Goal: Submit feedback/report problem

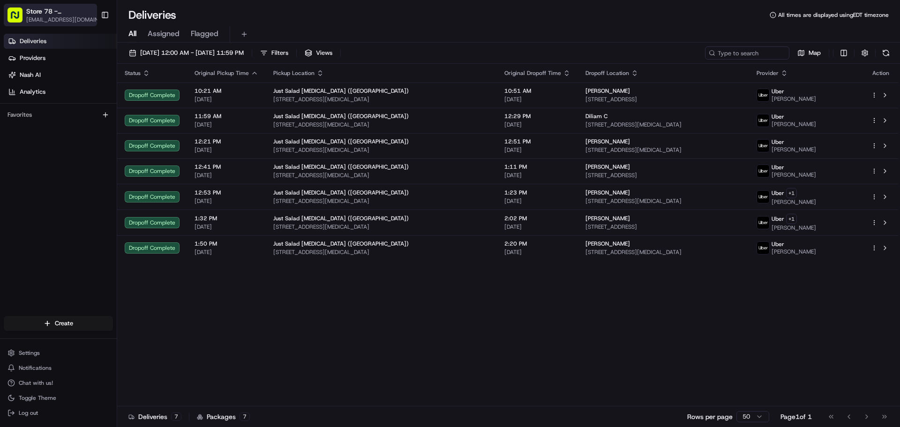
click at [81, 9] on span "Store 78 - Doral (FL) (Just Salad)" at bounding box center [60, 11] width 69 height 9
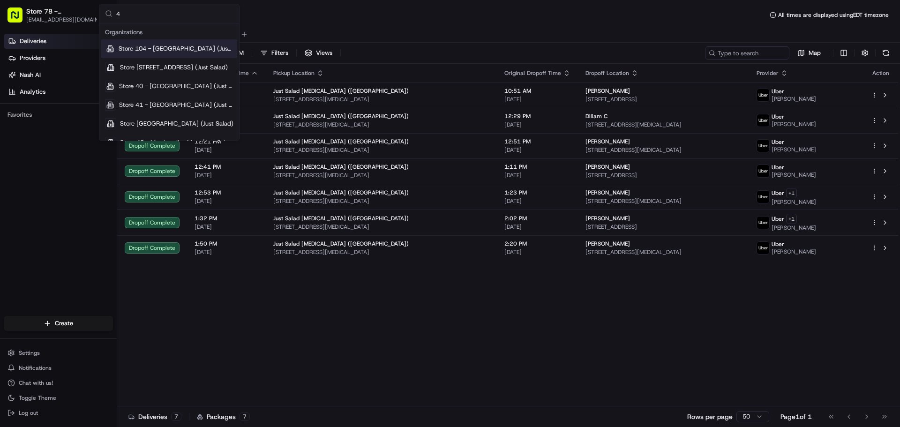
type input "41"
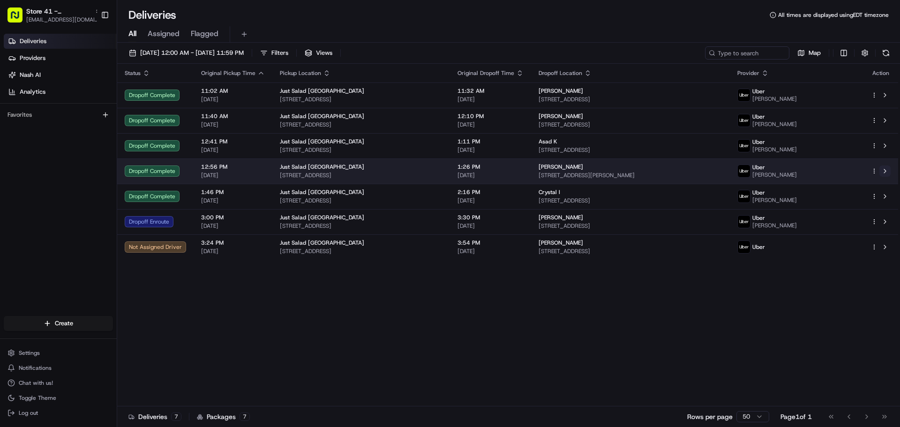
click at [886, 167] on button at bounding box center [884, 170] width 11 height 11
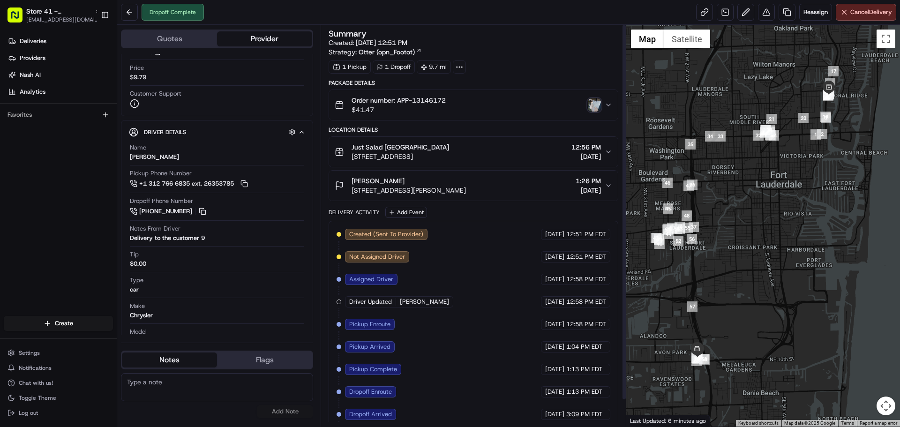
click at [422, 100] on span "Order number: APP-13146172" at bounding box center [399, 100] width 94 height 9
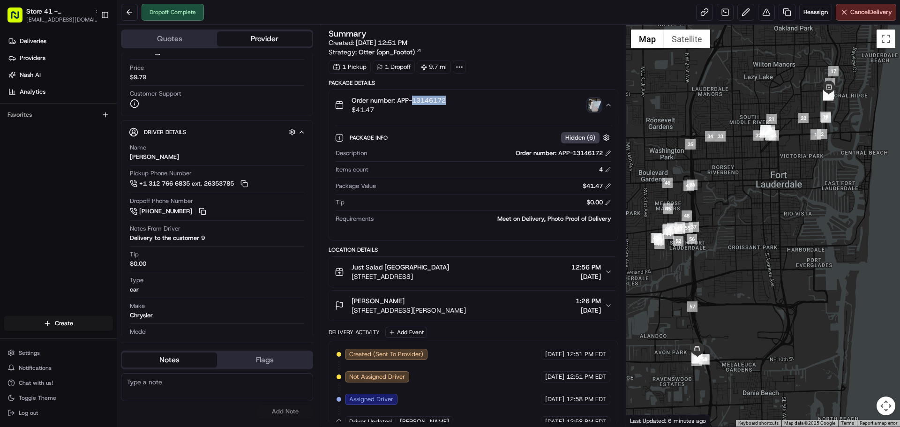
copy span "13146172"
click at [766, 12] on button at bounding box center [766, 12] width 17 height 17
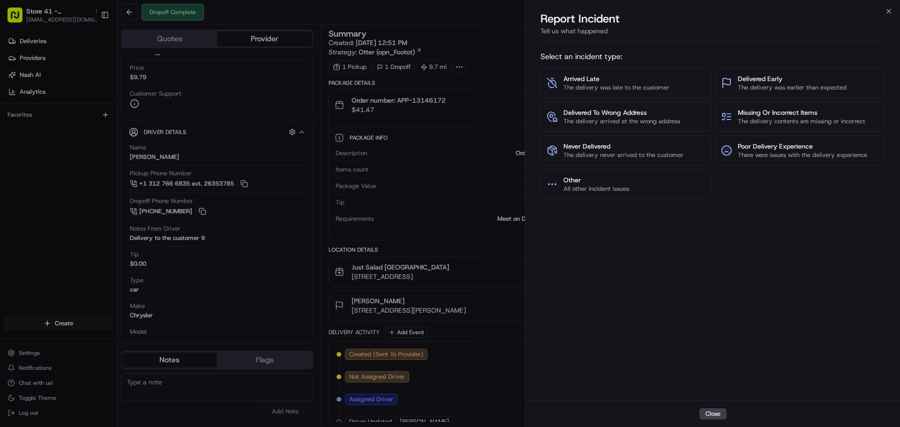
drag, startPoint x: 436, startPoint y: 100, endPoint x: 430, endPoint y: 98, distance: 6.5
click at [430, 98] on span "Order number: APP-13146172" at bounding box center [399, 100] width 94 height 9
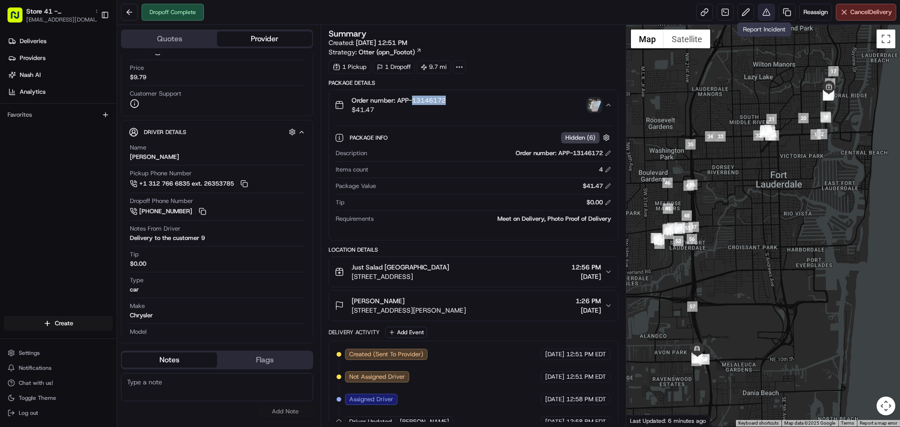
click at [764, 14] on button at bounding box center [766, 12] width 17 height 17
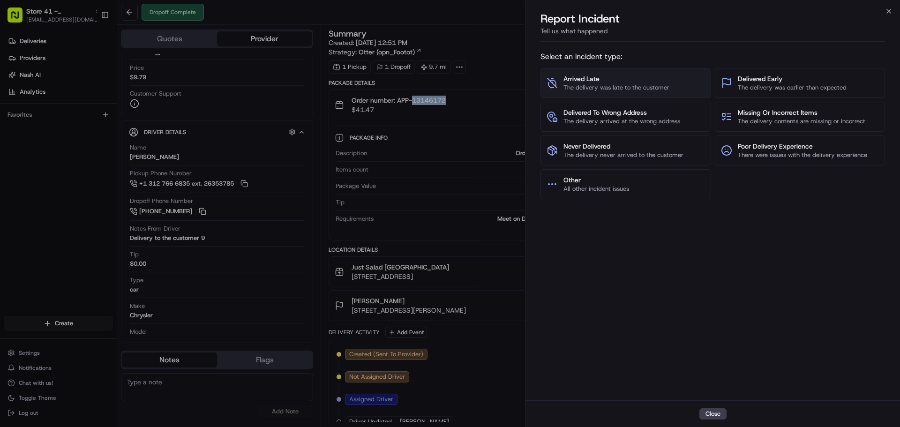
click at [626, 79] on span "Arrived Late" at bounding box center [617, 78] width 106 height 9
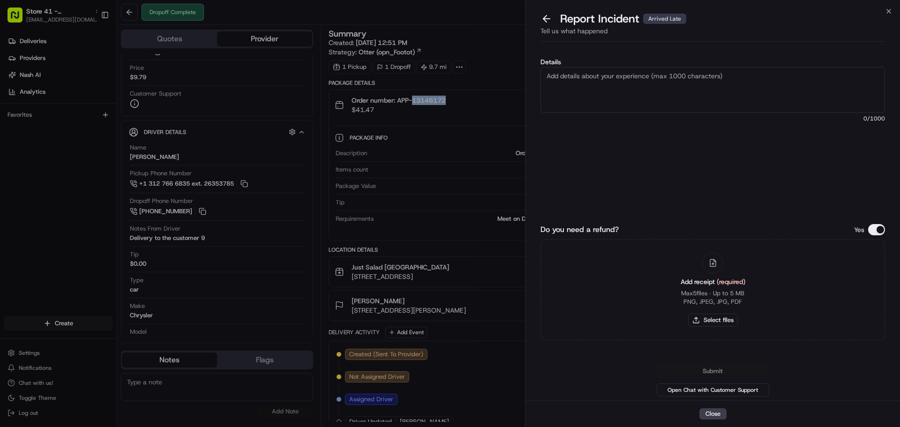
click at [622, 87] on textarea "Details" at bounding box center [713, 90] width 345 height 46
click at [718, 318] on button "Select files" at bounding box center [713, 320] width 50 height 13
type input "C:\fakepath\[PERSON_NAME]pdf"
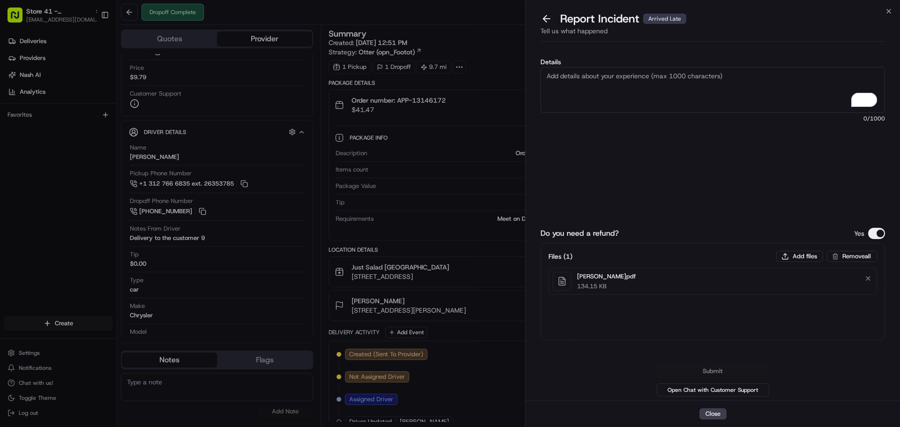
click at [701, 79] on textarea "Details" at bounding box center [713, 90] width 345 height 46
click at [685, 92] on textarea "Details" at bounding box center [713, 90] width 345 height 46
paste textarea "This customer called in I spoke with her on the phone. Her order was picked up …"
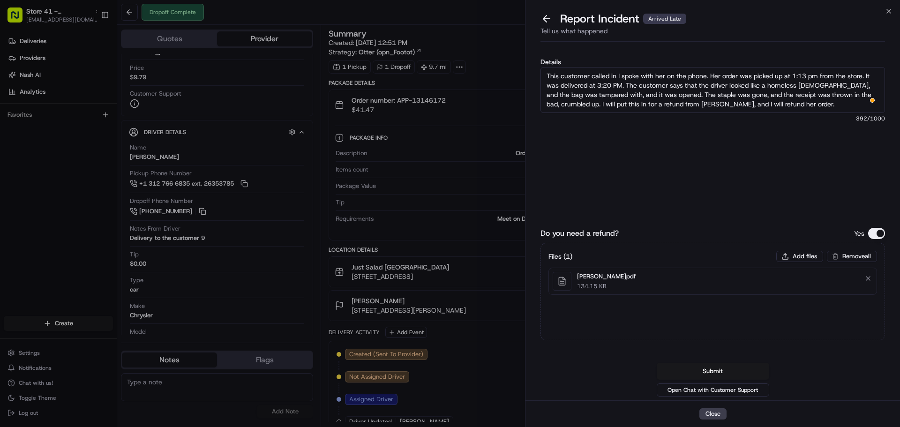
click at [834, 92] on textarea "This customer called in I spoke with her on the phone. Her order was picked up …" at bounding box center [713, 90] width 345 height 46
drag, startPoint x: 747, startPoint y: 104, endPoint x: 546, endPoint y: 106, distance: 200.7
click at [546, 106] on textarea "This customer called in I spoke with her on the phone. Her order was picked up …" at bounding box center [713, 90] width 345 height 46
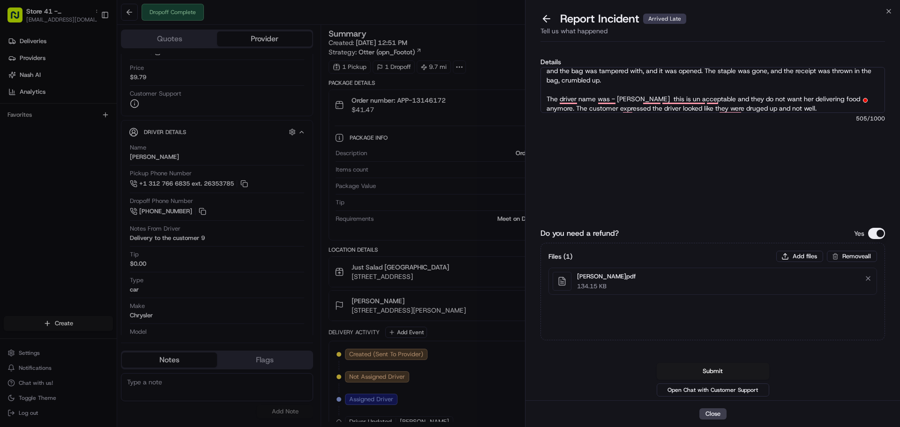
scroll to position [28, 0]
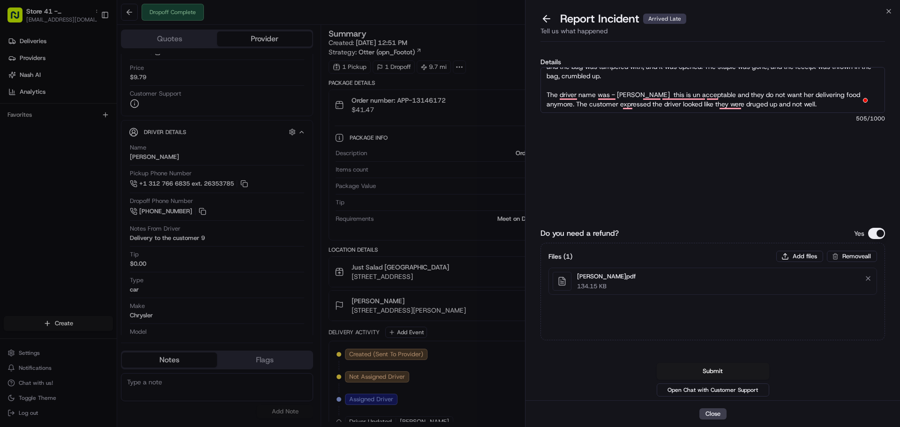
drag, startPoint x: 814, startPoint y: 110, endPoint x: 533, endPoint y: 95, distance: 282.2
click at [533, 95] on div "Details This customer called in I spoke with her on the phone. Her order was pi…" at bounding box center [713, 222] width 375 height 355
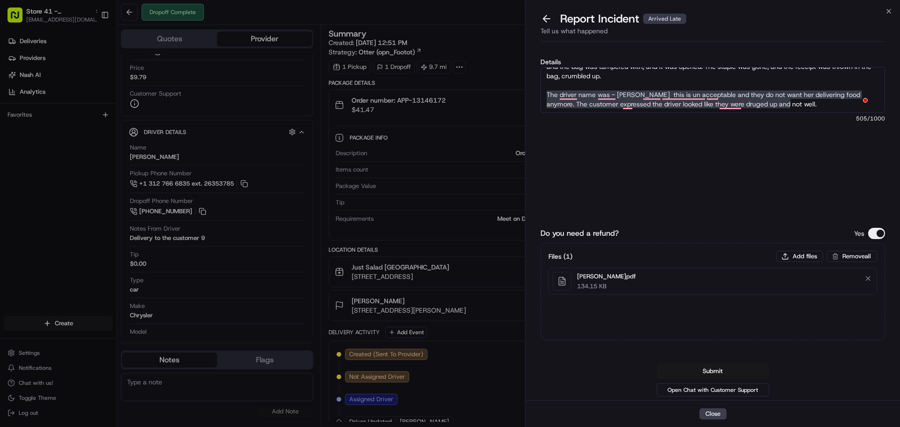
click at [520, 57] on button "See rewrite suggestions" at bounding box center [517, 48] width 8 height 18
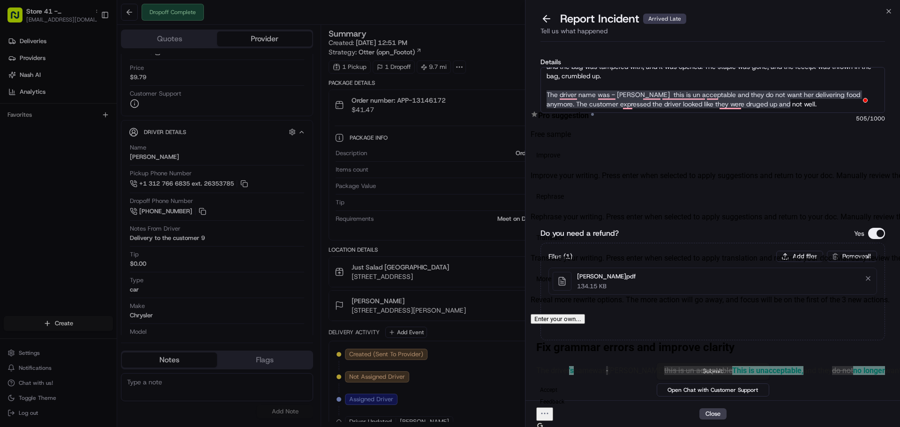
click at [554, 150] on span "Improve" at bounding box center [548, 155] width 24 height 10
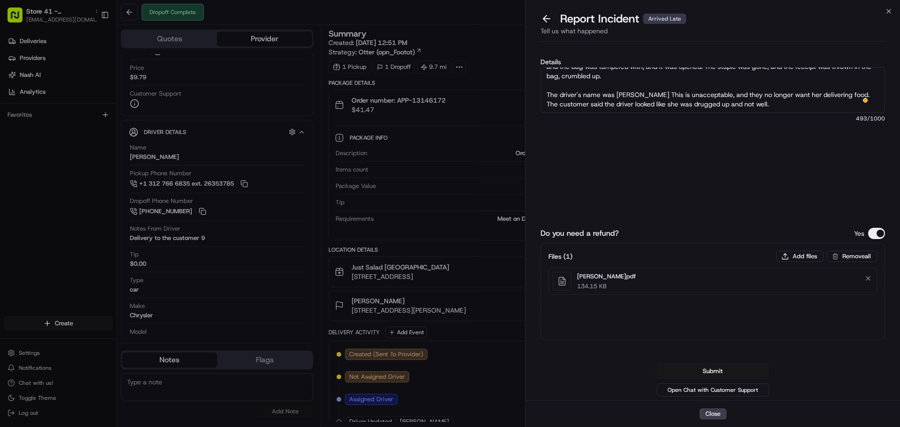
click at [782, 106] on textarea "This customer called in I spoke with her on the phone. Her order was picked up …" at bounding box center [713, 90] width 345 height 46
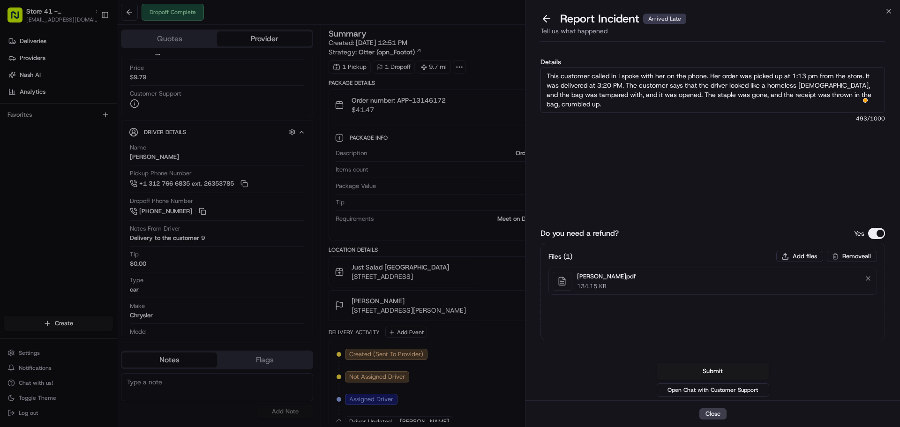
scroll to position [0, 0]
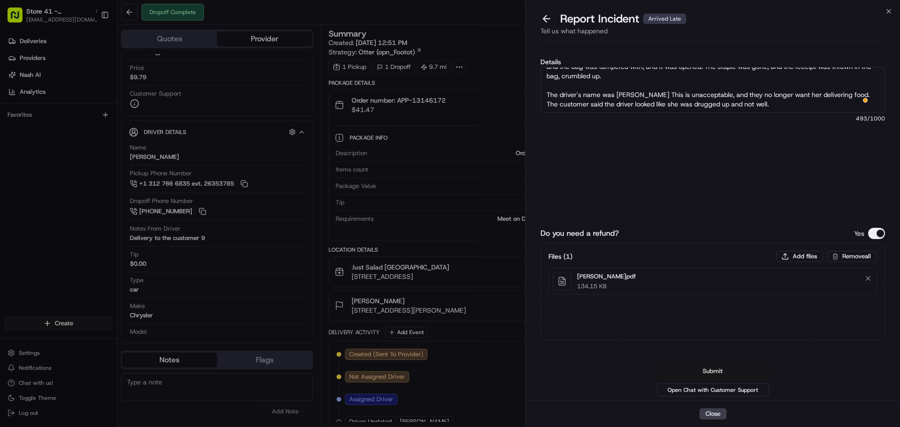
type textarea "This customer called in I spoke with her on the phone. Her order was picked up …"
click at [720, 370] on button "Submit" at bounding box center [713, 371] width 113 height 17
